Goal: Information Seeking & Learning: Learn about a topic

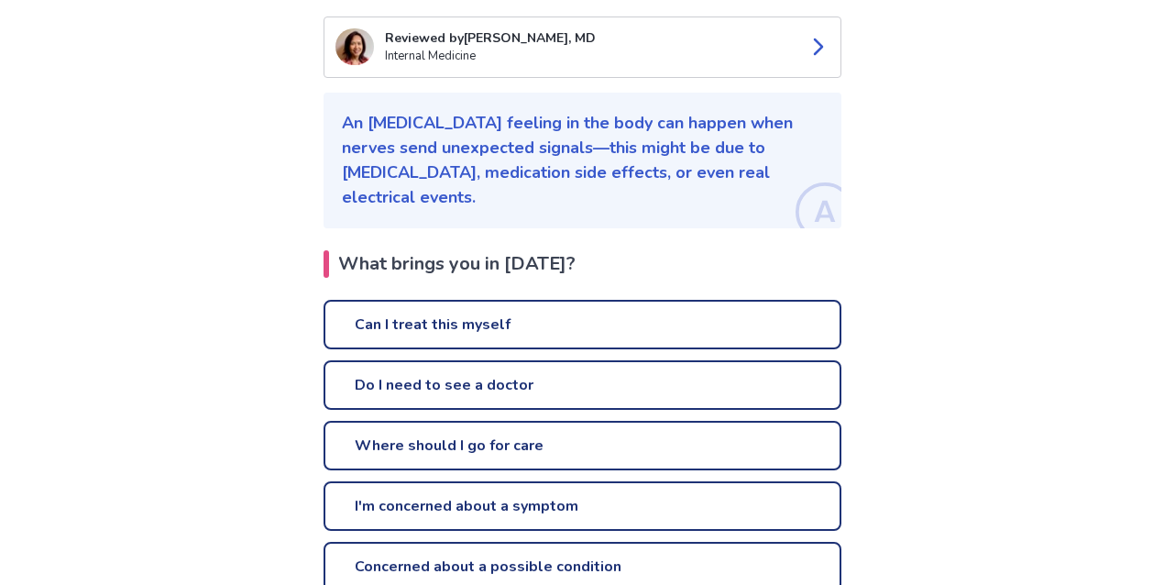
scroll to position [221, 0]
click at [501, 299] on link "Can I treat this myself" at bounding box center [583, 324] width 518 height 50
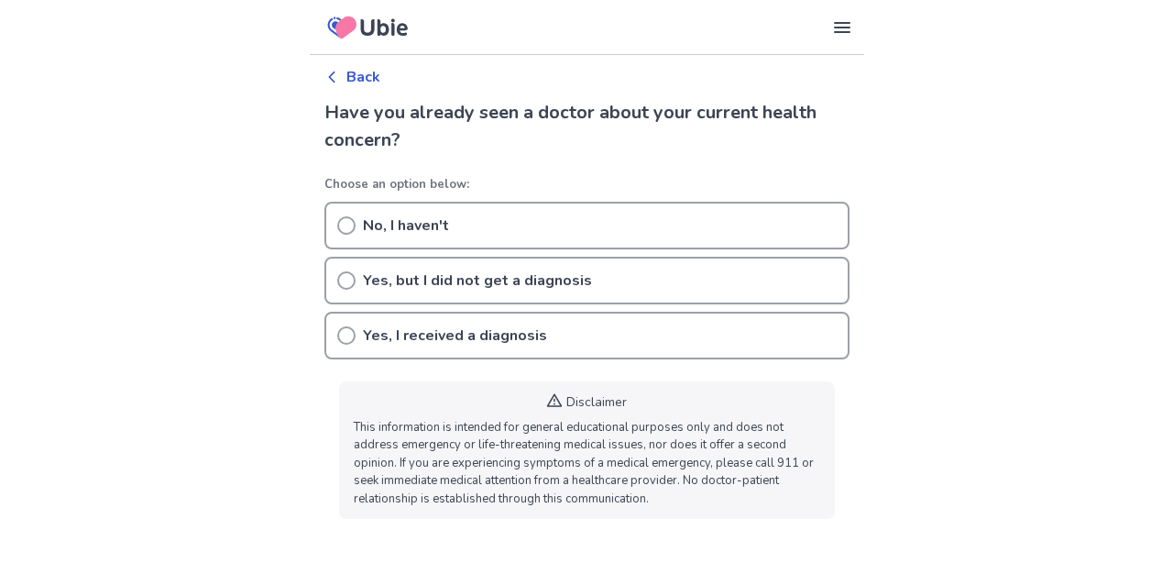
click at [343, 281] on icon at bounding box center [346, 280] width 18 height 18
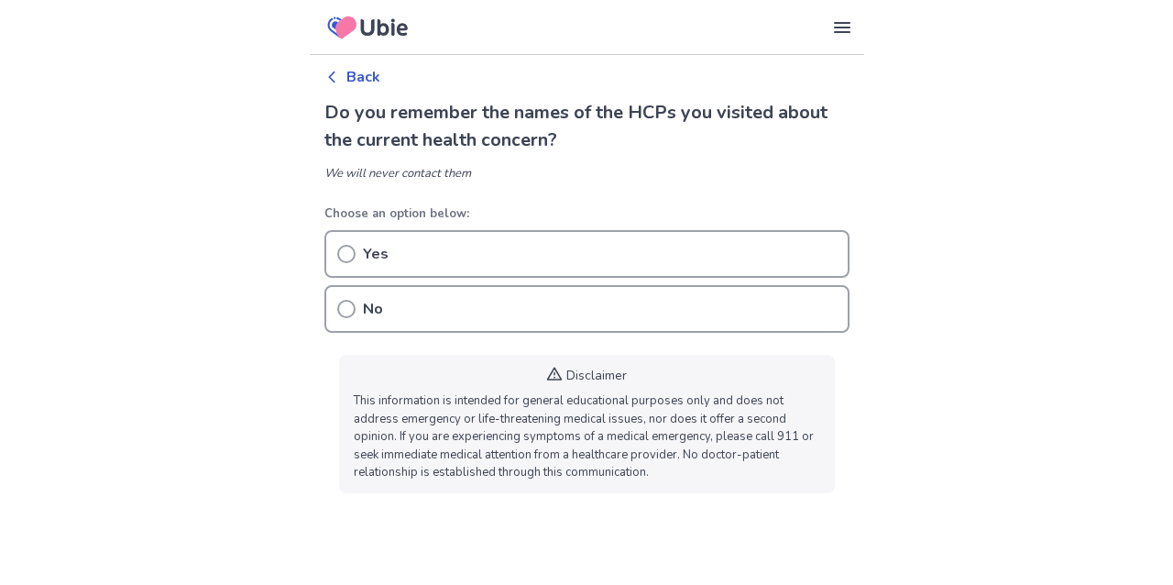
click at [342, 307] on icon at bounding box center [346, 309] width 18 height 18
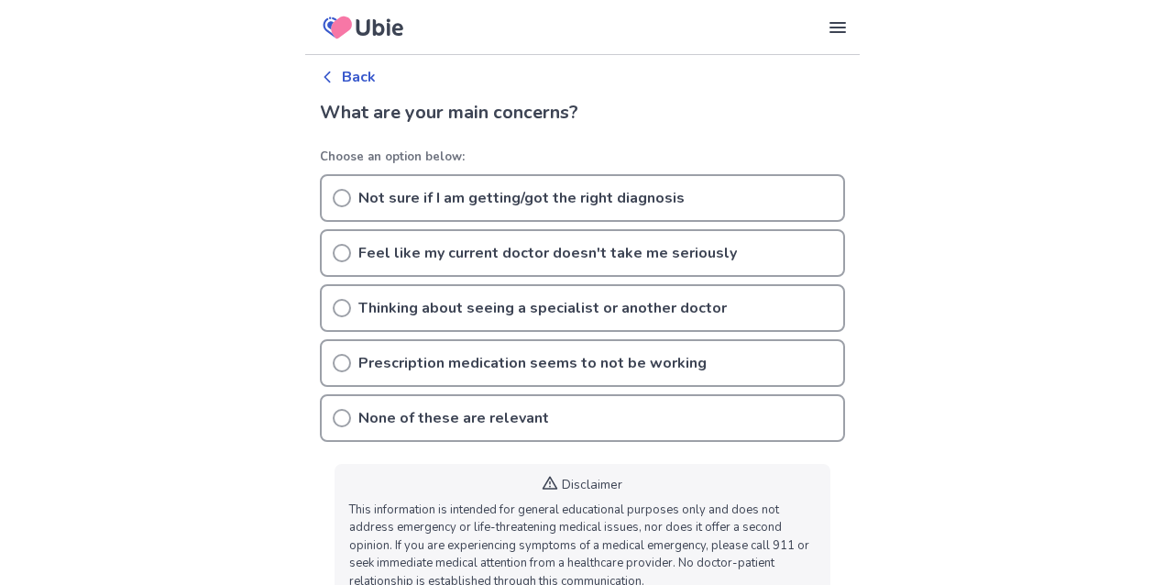
click at [346, 255] on icon at bounding box center [342, 253] width 18 height 18
